Goal: Task Accomplishment & Management: Use online tool/utility

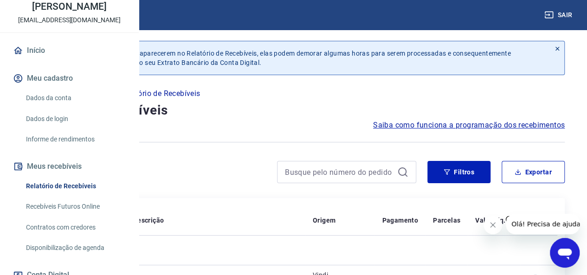
scroll to position [139, 0]
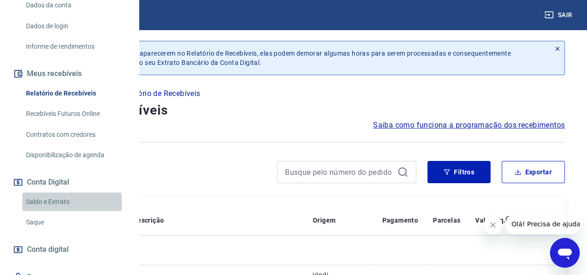
click at [64, 212] on link "Saldo e Extrato" at bounding box center [74, 202] width 105 height 19
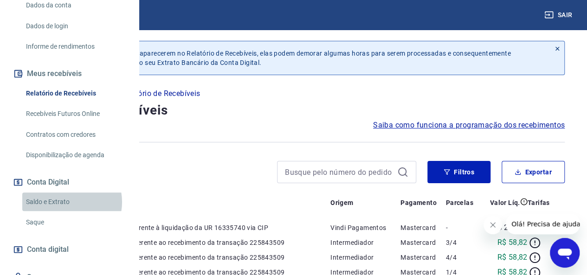
click at [64, 212] on link "Saldo e Extrato" at bounding box center [74, 202] width 105 height 19
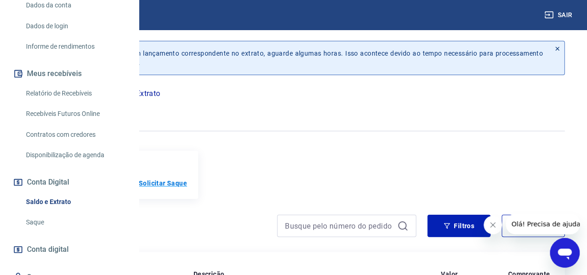
click at [187, 187] on p "Solicitar Saque" at bounding box center [163, 183] width 48 height 9
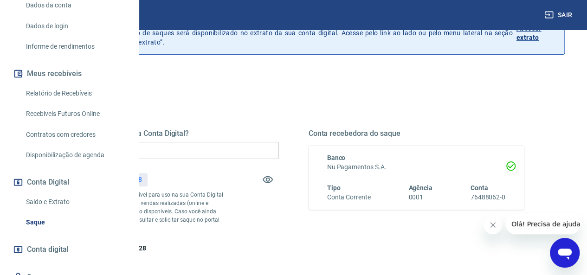
scroll to position [139, 0]
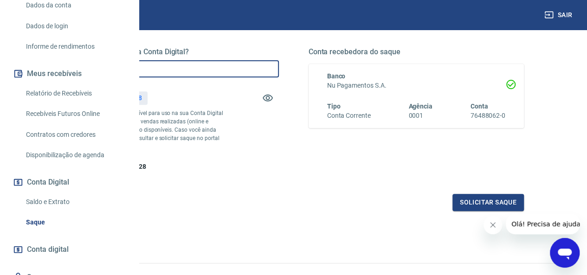
drag, startPoint x: 254, startPoint y: 77, endPoint x: 137, endPoint y: 80, distance: 117.5
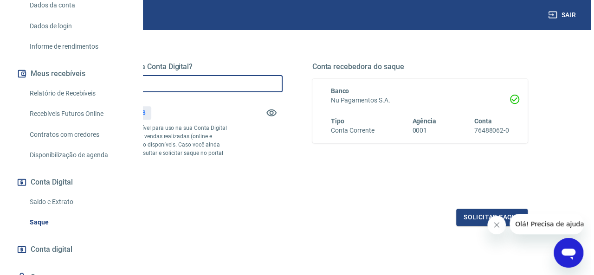
scroll to position [186, 0]
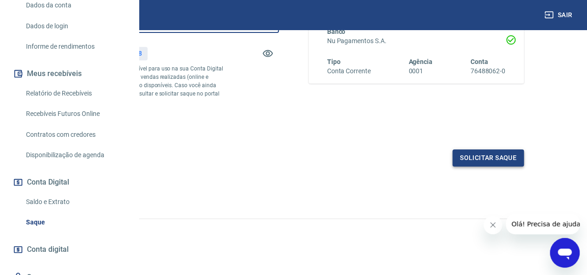
type input "R$ 235,28"
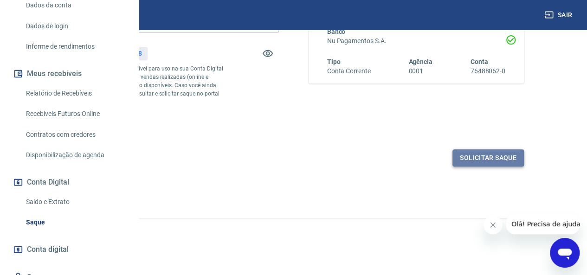
click at [472, 167] on button "Solicitar saque" at bounding box center [488, 157] width 71 height 17
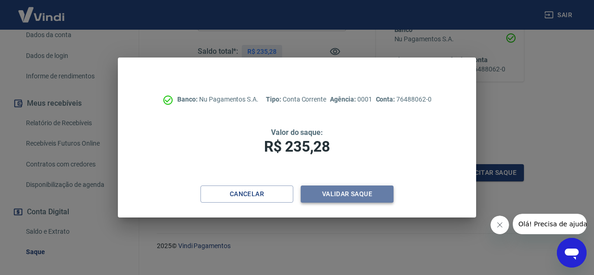
click at [341, 194] on button "Validar saque" at bounding box center [347, 194] width 93 height 17
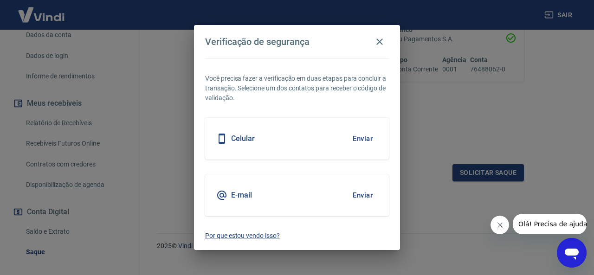
click at [367, 140] on button "Enviar" at bounding box center [363, 138] width 30 height 19
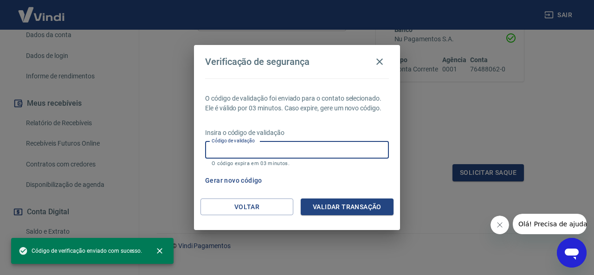
click at [329, 151] on input "Código de validação" at bounding box center [297, 150] width 184 height 17
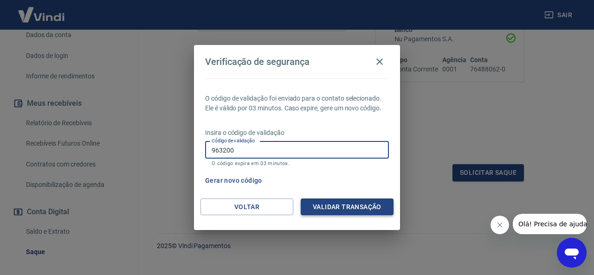
type input "963200"
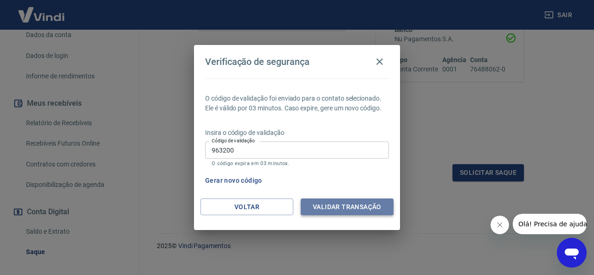
click at [329, 207] on button "Validar transação" at bounding box center [347, 207] width 93 height 17
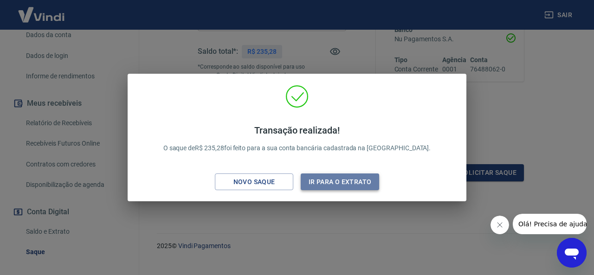
click at [319, 180] on button "Ir para o extrato" at bounding box center [340, 182] width 78 height 17
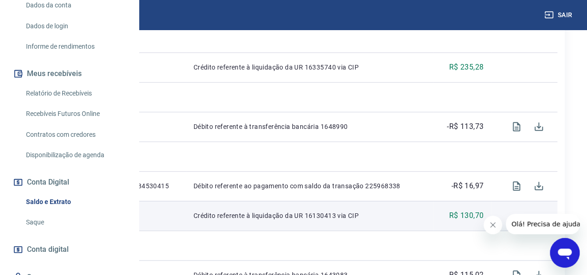
scroll to position [313, 0]
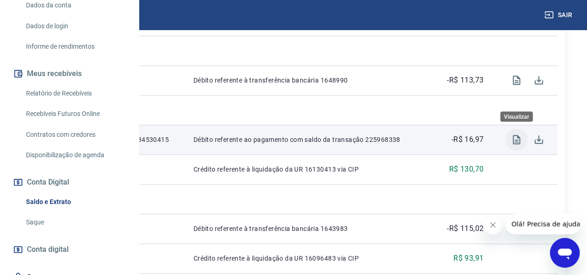
click at [515, 136] on icon "Visualizar" at bounding box center [516, 139] width 11 height 11
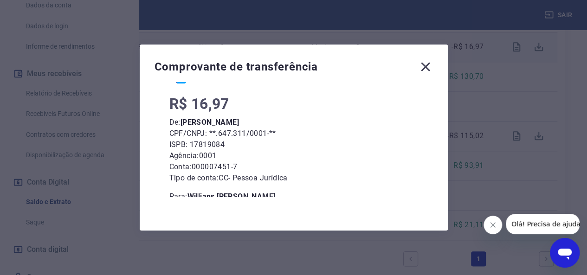
scroll to position [93, 0]
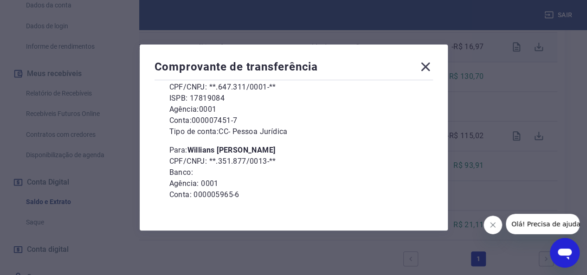
click at [427, 67] on icon at bounding box center [425, 66] width 15 height 15
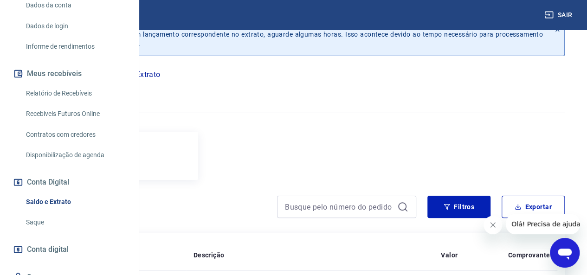
scroll to position [0, 0]
